Goal: Task Accomplishment & Management: Manage account settings

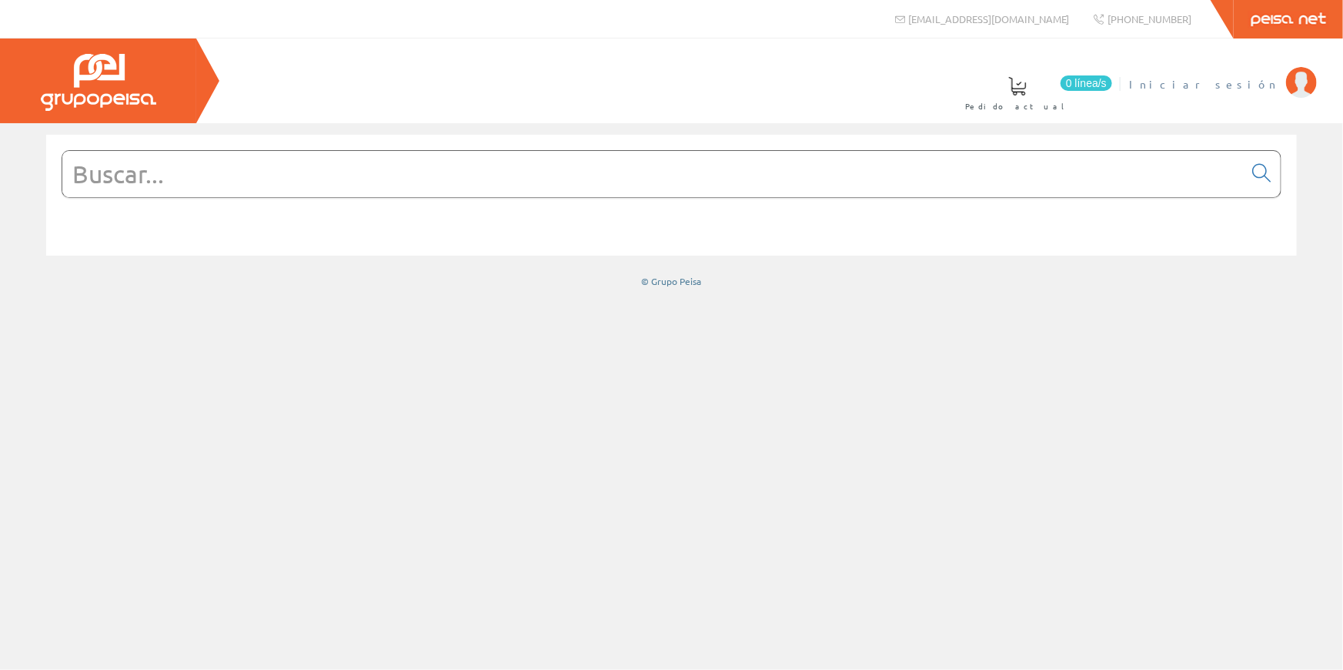
click at [1255, 79] on span "Iniciar sesión" at bounding box center [1203, 83] width 149 height 15
click at [1199, 82] on span "Pedro Moreno Mateu" at bounding box center [1133, 83] width 291 height 15
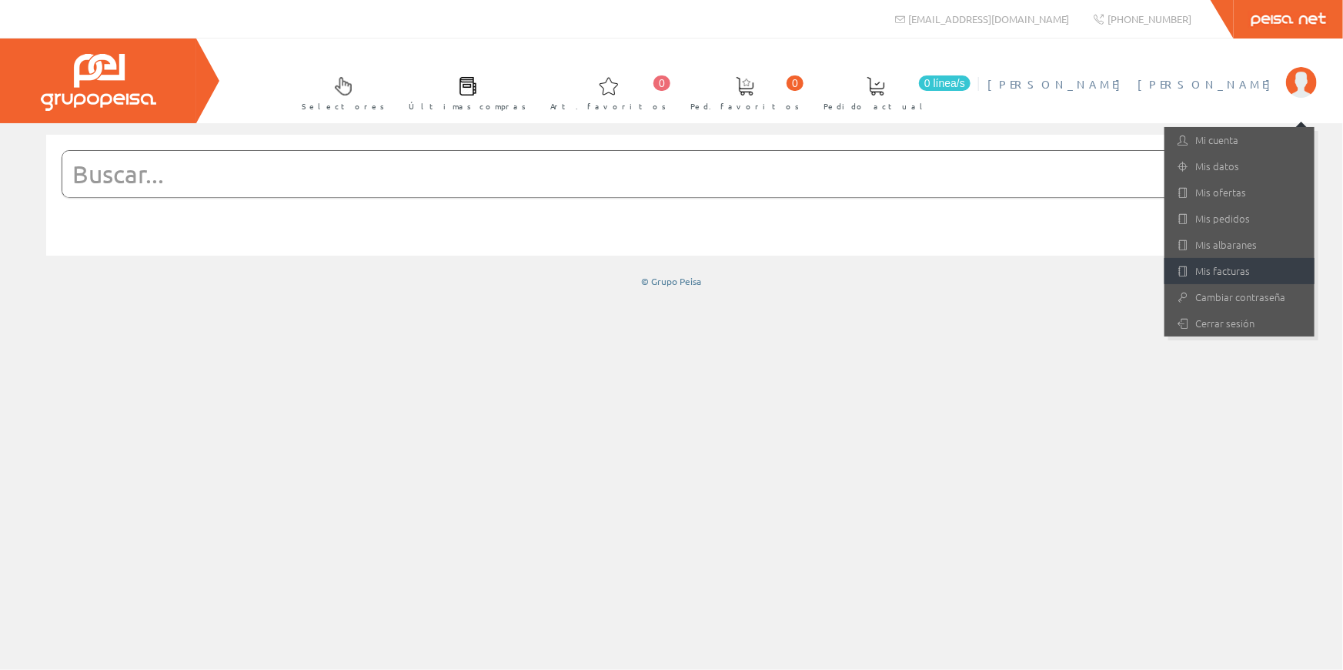
click at [1209, 273] on link "Mis facturas" at bounding box center [1240, 271] width 150 height 26
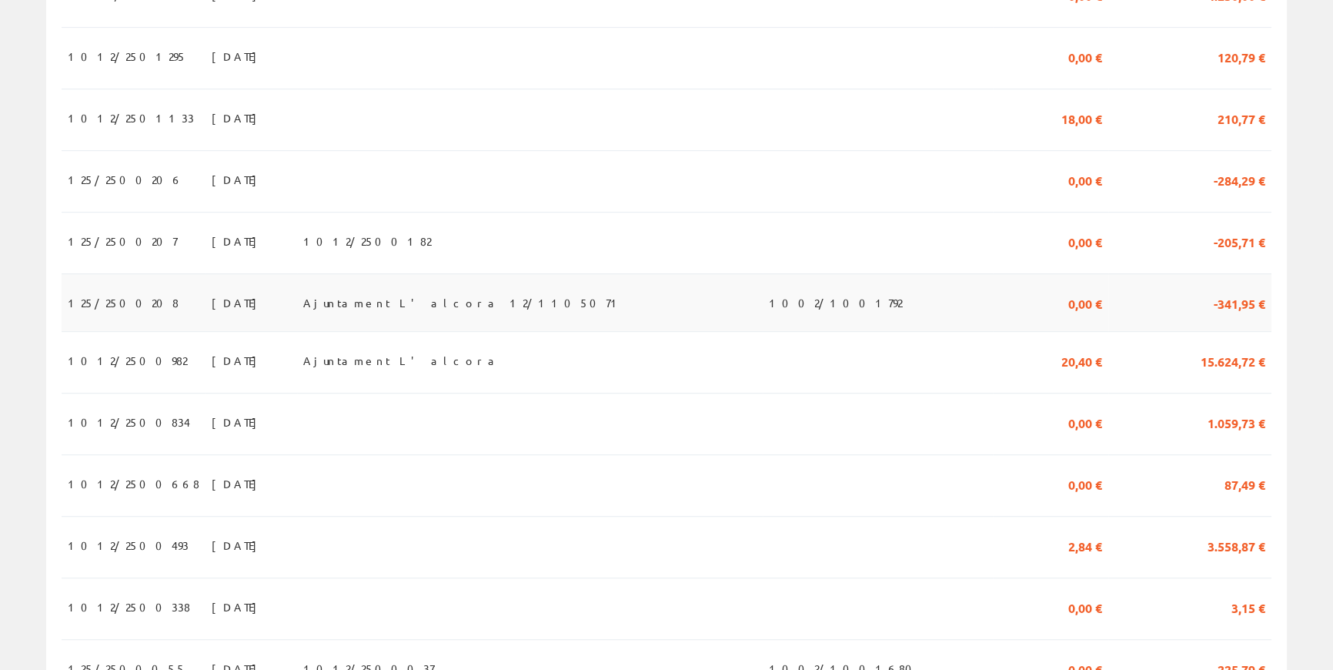
scroll to position [1339, 0]
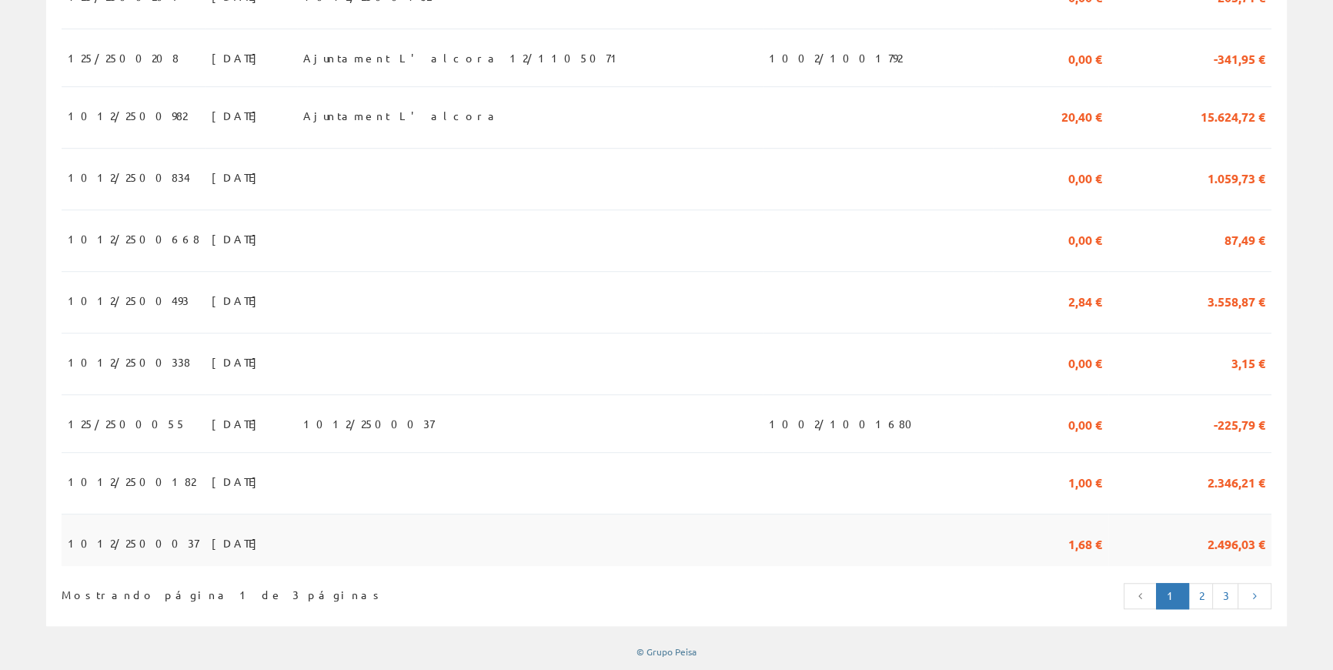
click at [119, 540] on span "1012/2500037" at bounding box center [133, 543] width 131 height 26
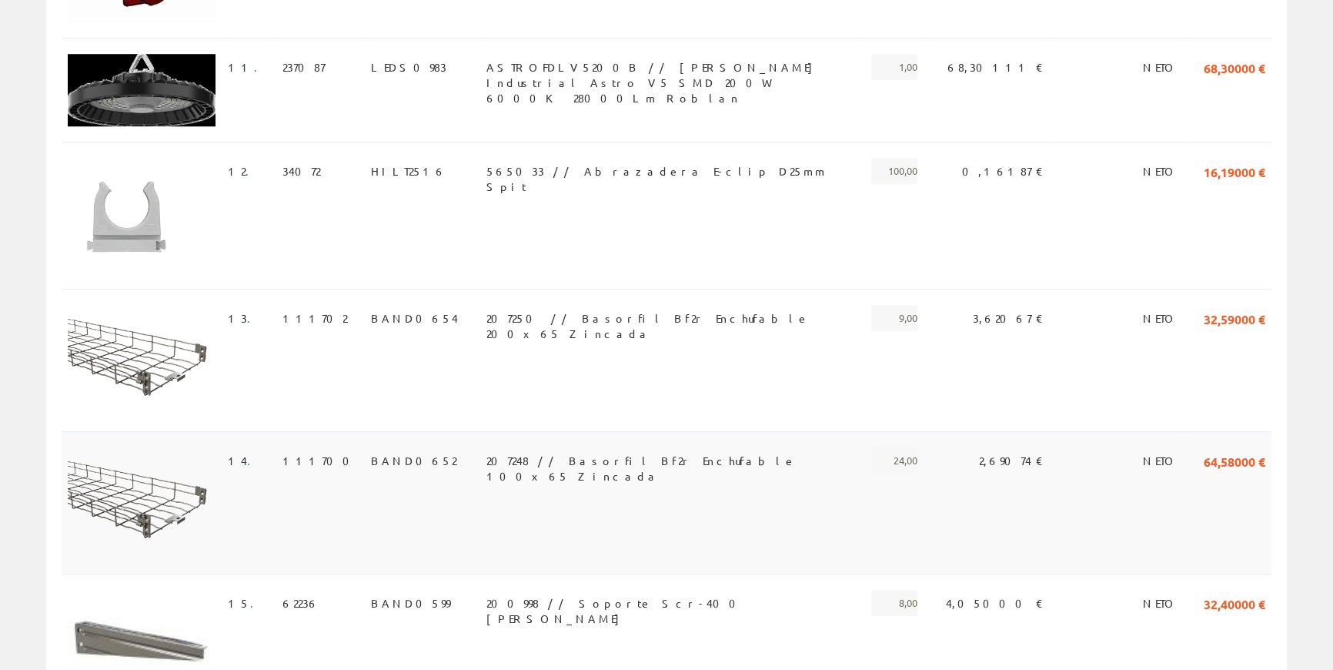
scroll to position [1749, 0]
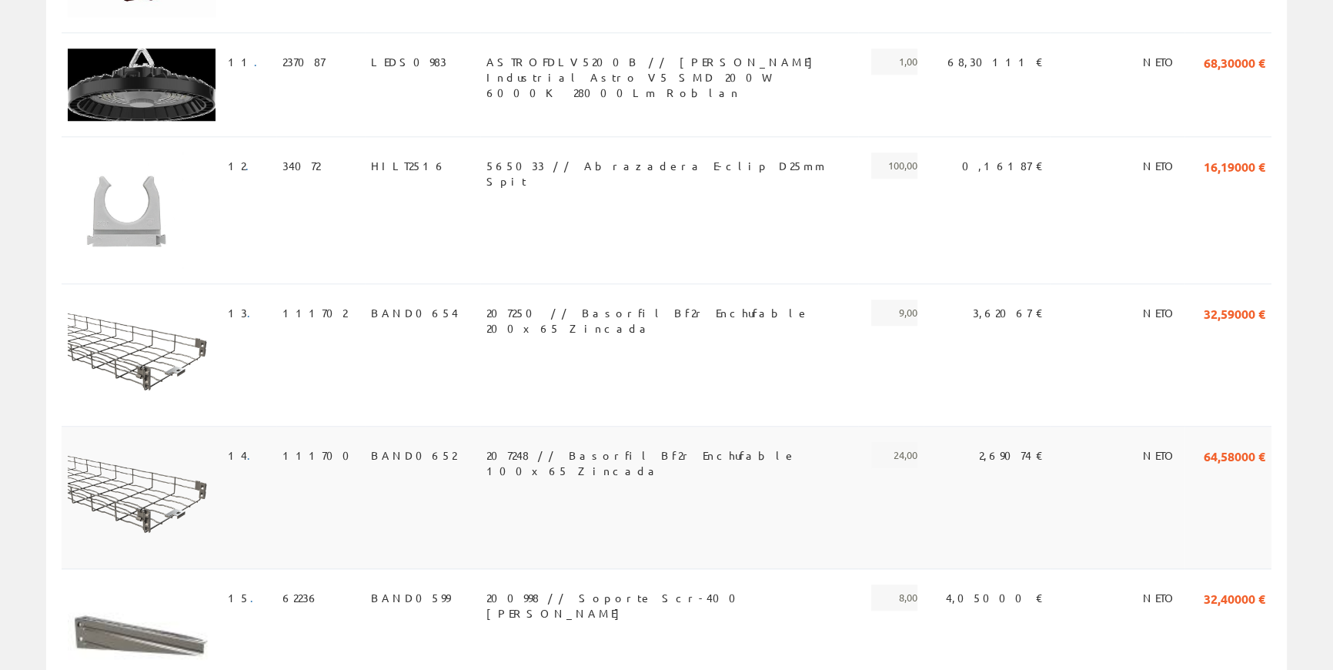
click at [918, 453] on span "24,00" at bounding box center [894, 455] width 46 height 26
